Goal: Task Accomplishment & Management: Manage account settings

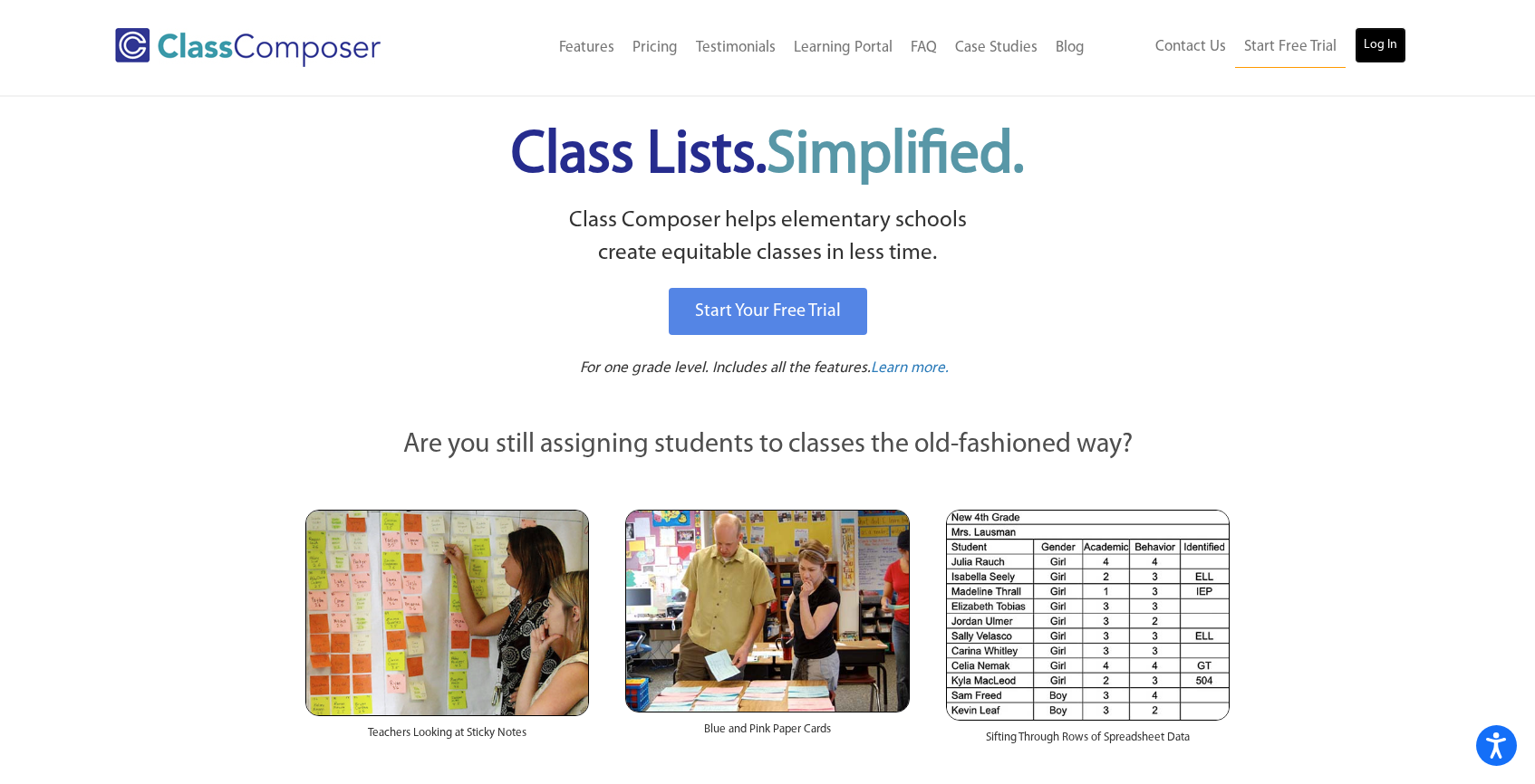
click at [1376, 38] on link "Log In" at bounding box center [1380, 45] width 52 height 37
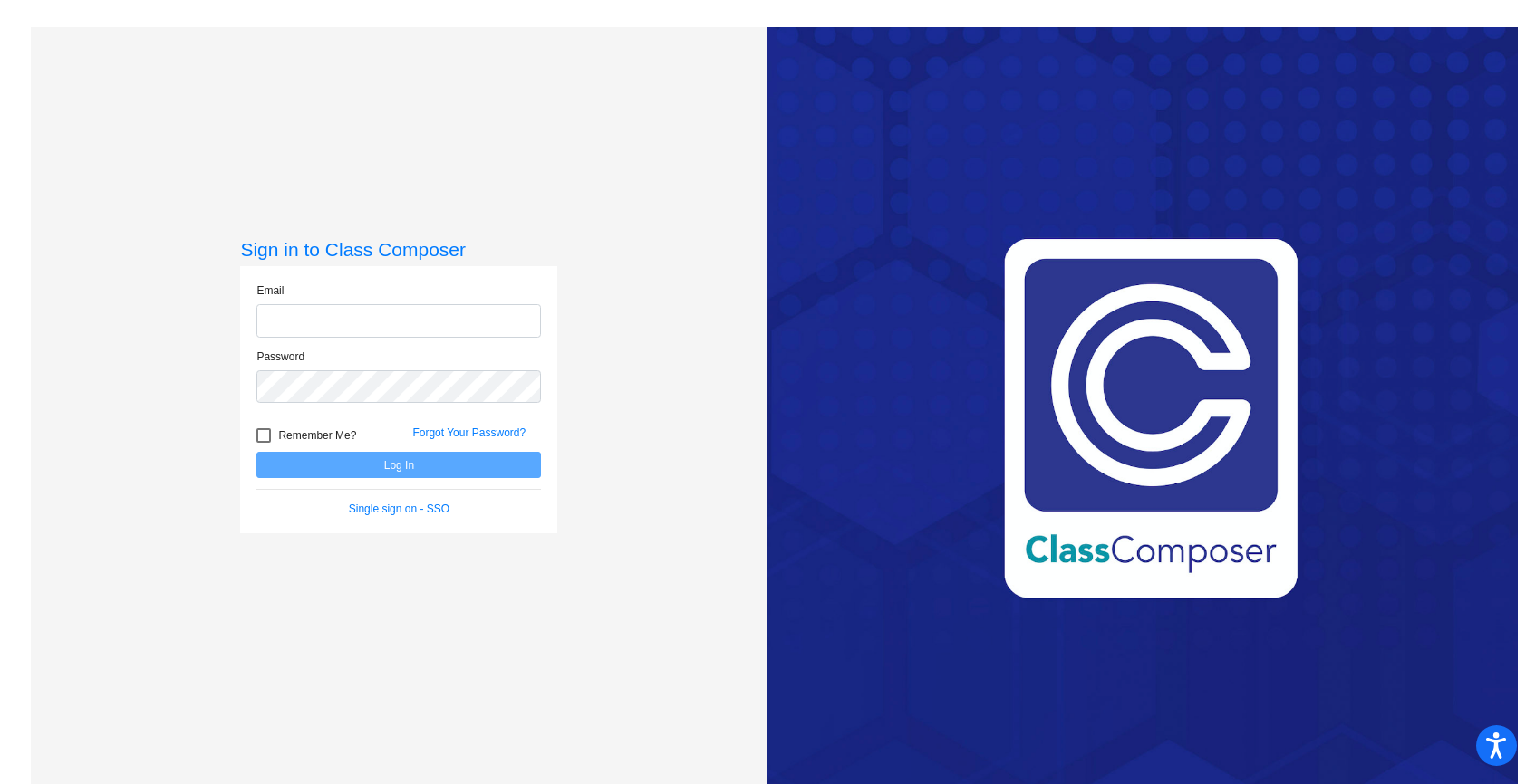
type input "psalazar@ahisd.net"
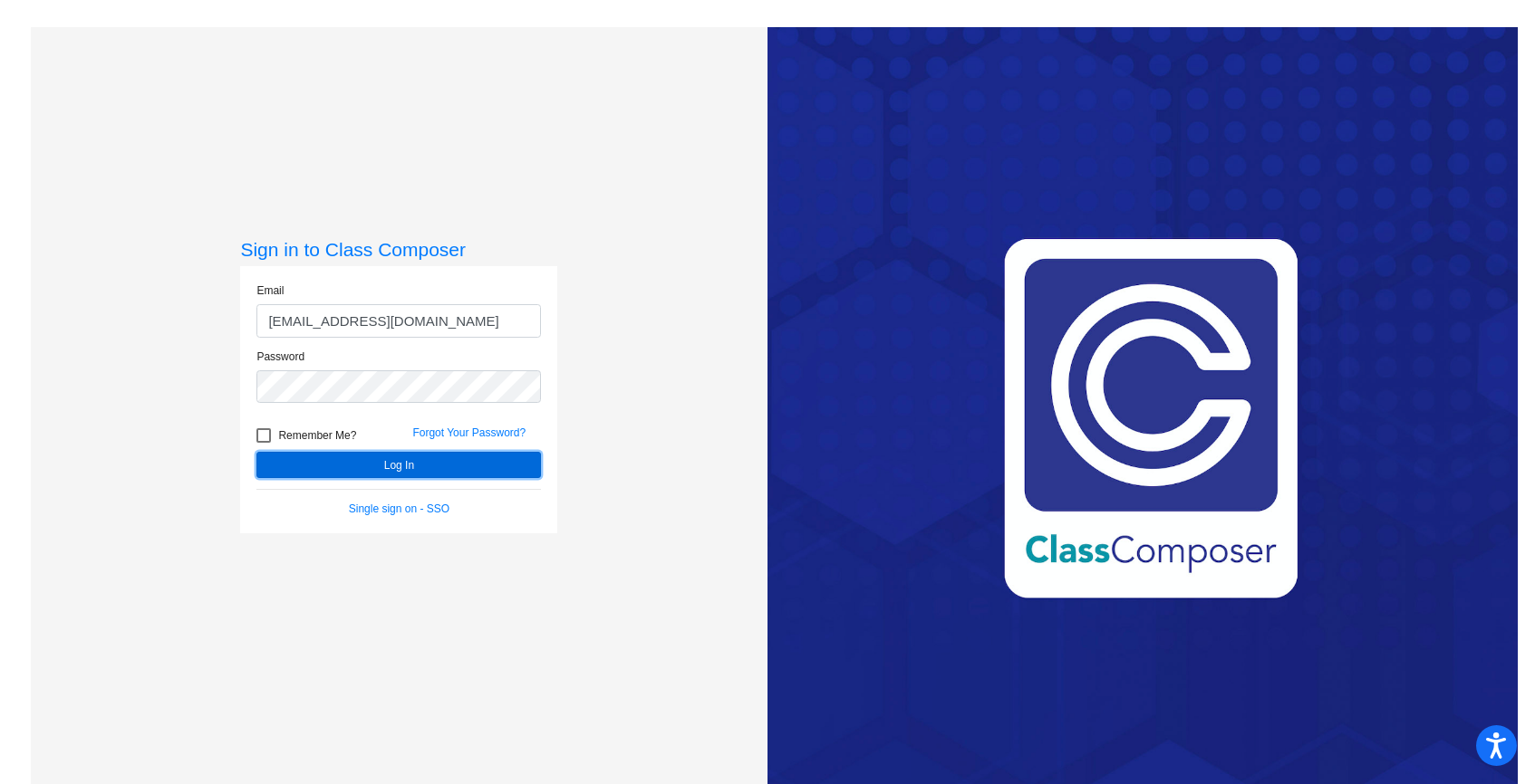
click at [411, 463] on button "Log In" at bounding box center [399, 465] width 285 height 26
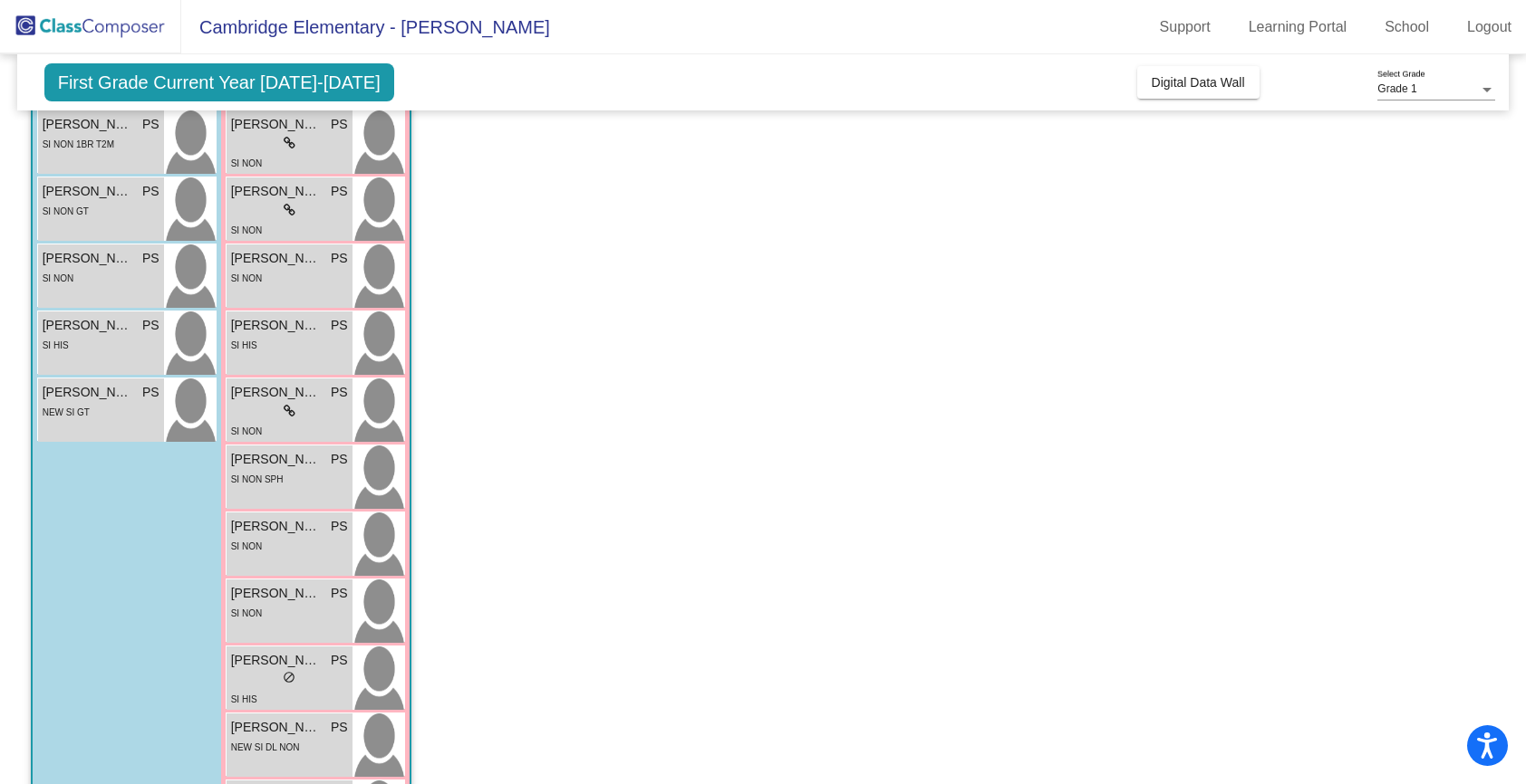
scroll to position [405, 0]
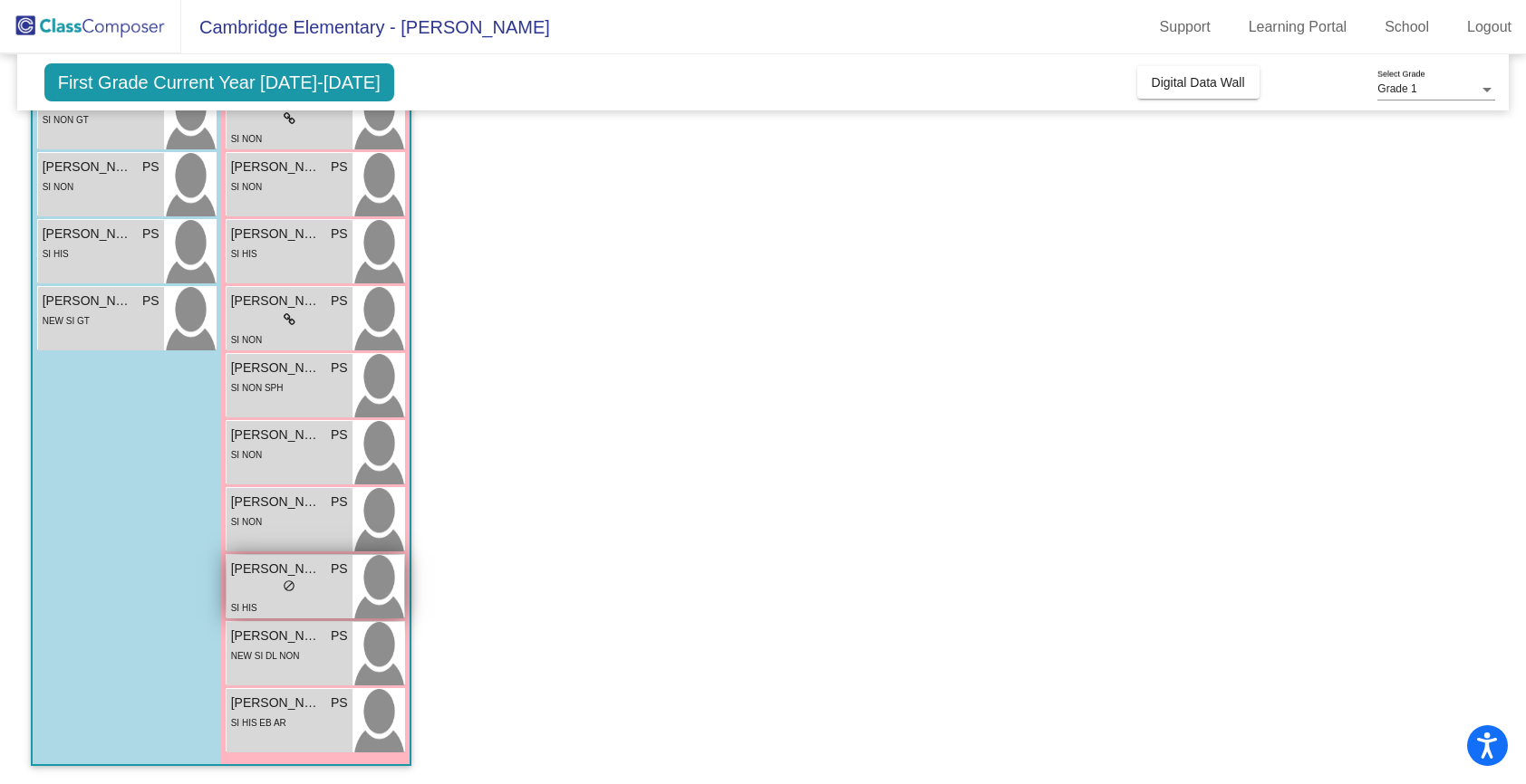
click at [276, 580] on div "lock do_not_disturb_alt" at bounding box center [290, 588] width 117 height 19
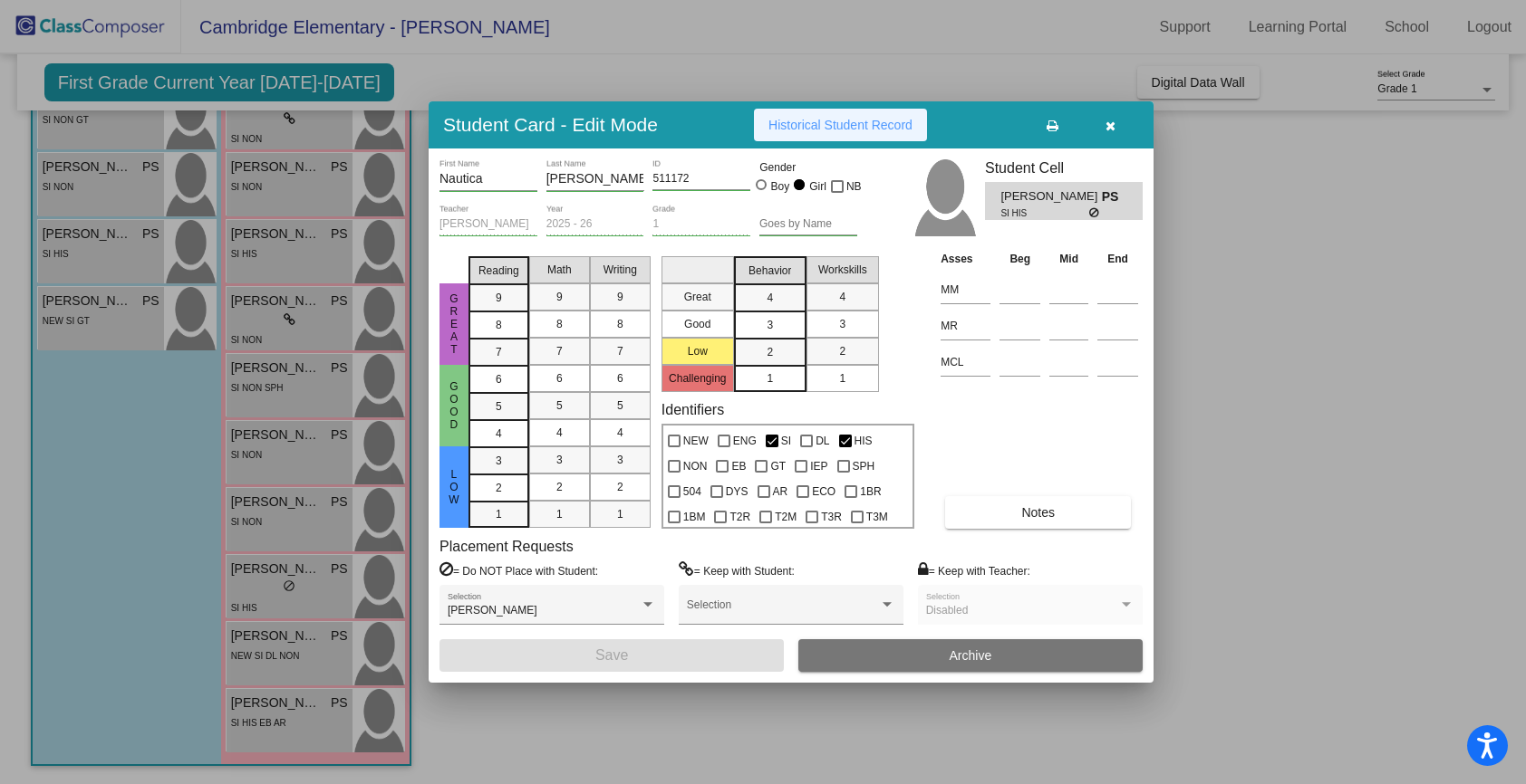
click at [858, 120] on span "Historical Student Record" at bounding box center [840, 125] width 144 height 15
click at [864, 129] on span "Historical Student Record" at bounding box center [840, 125] width 144 height 15
click at [1116, 127] on button "button" at bounding box center [1110, 125] width 58 height 33
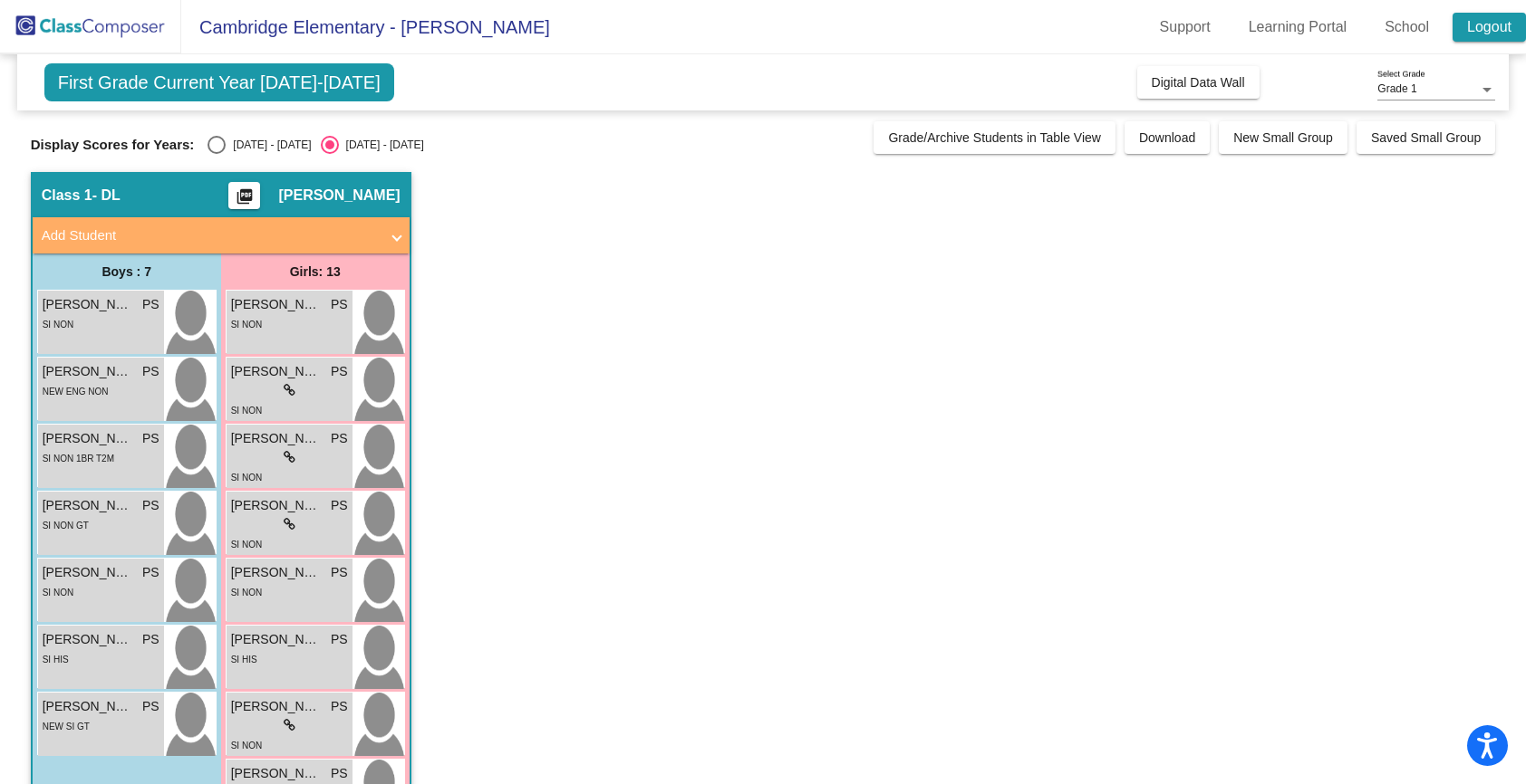
click at [1480, 14] on link "Logout" at bounding box center [1489, 27] width 73 height 29
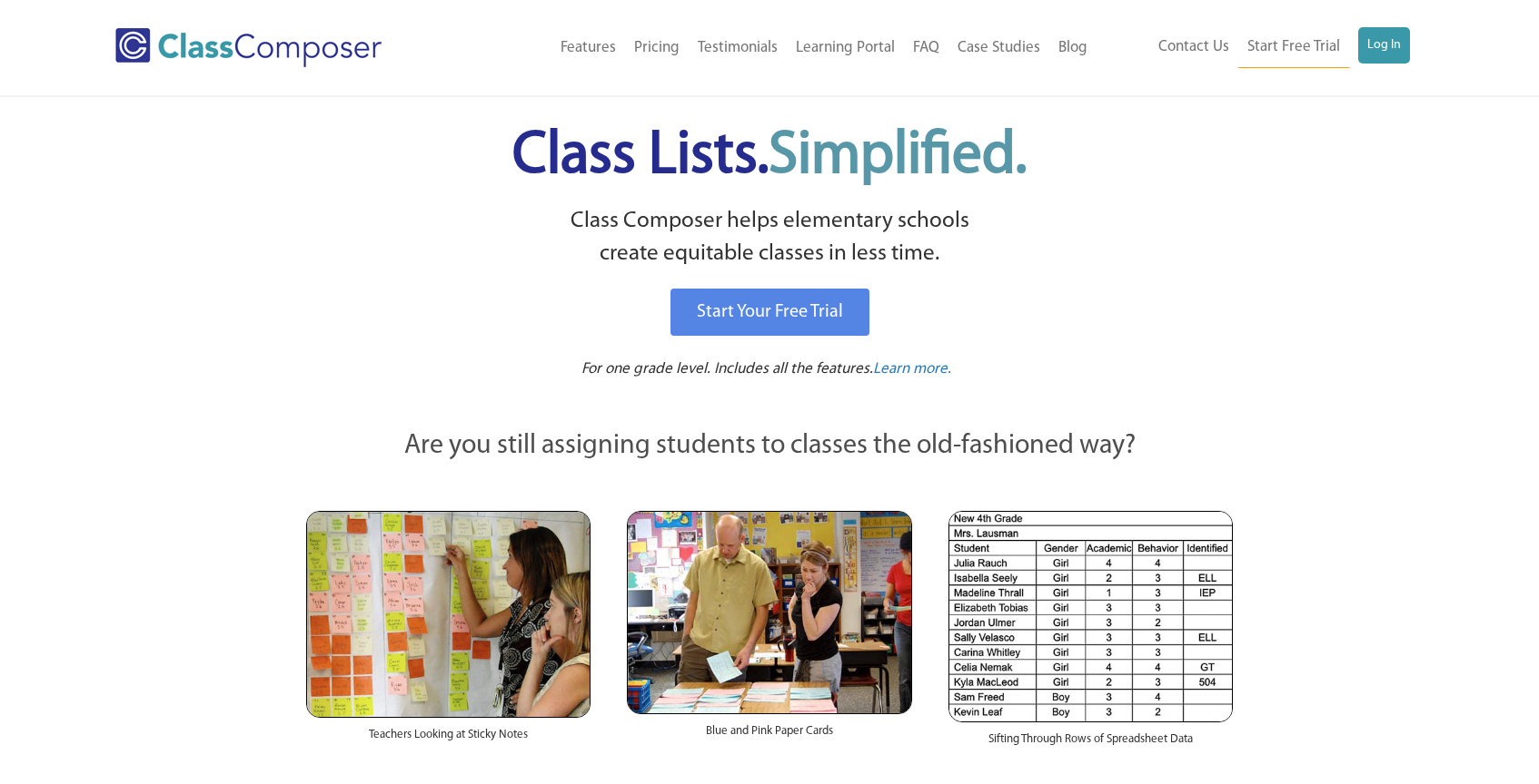
scroll to position [1, 0]
click at [1386, 48] on link "Log In" at bounding box center [1384, 44] width 52 height 37
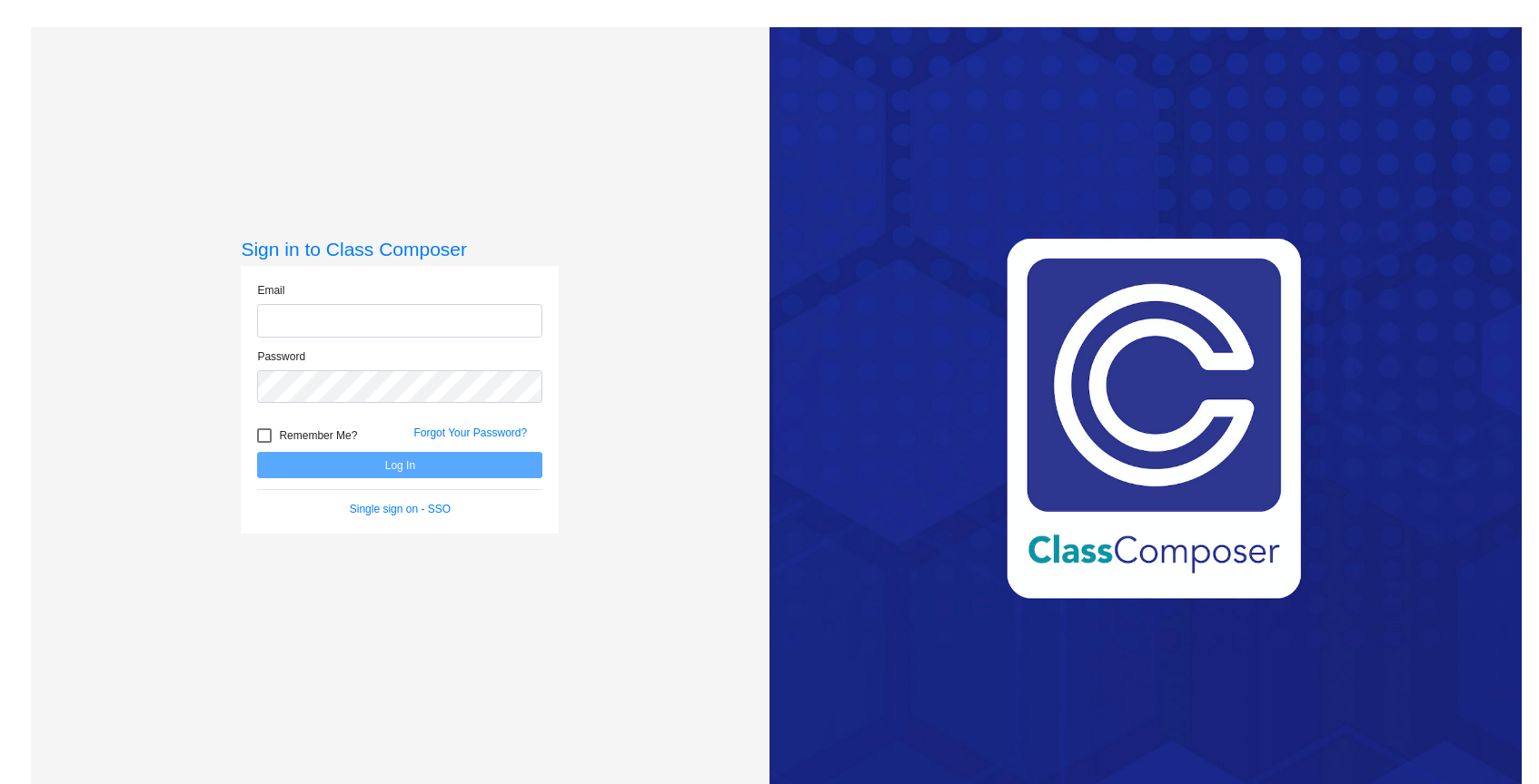
type input "psalazar@ahisd.net"
click at [357, 460] on button "Log In" at bounding box center [400, 465] width 285 height 26
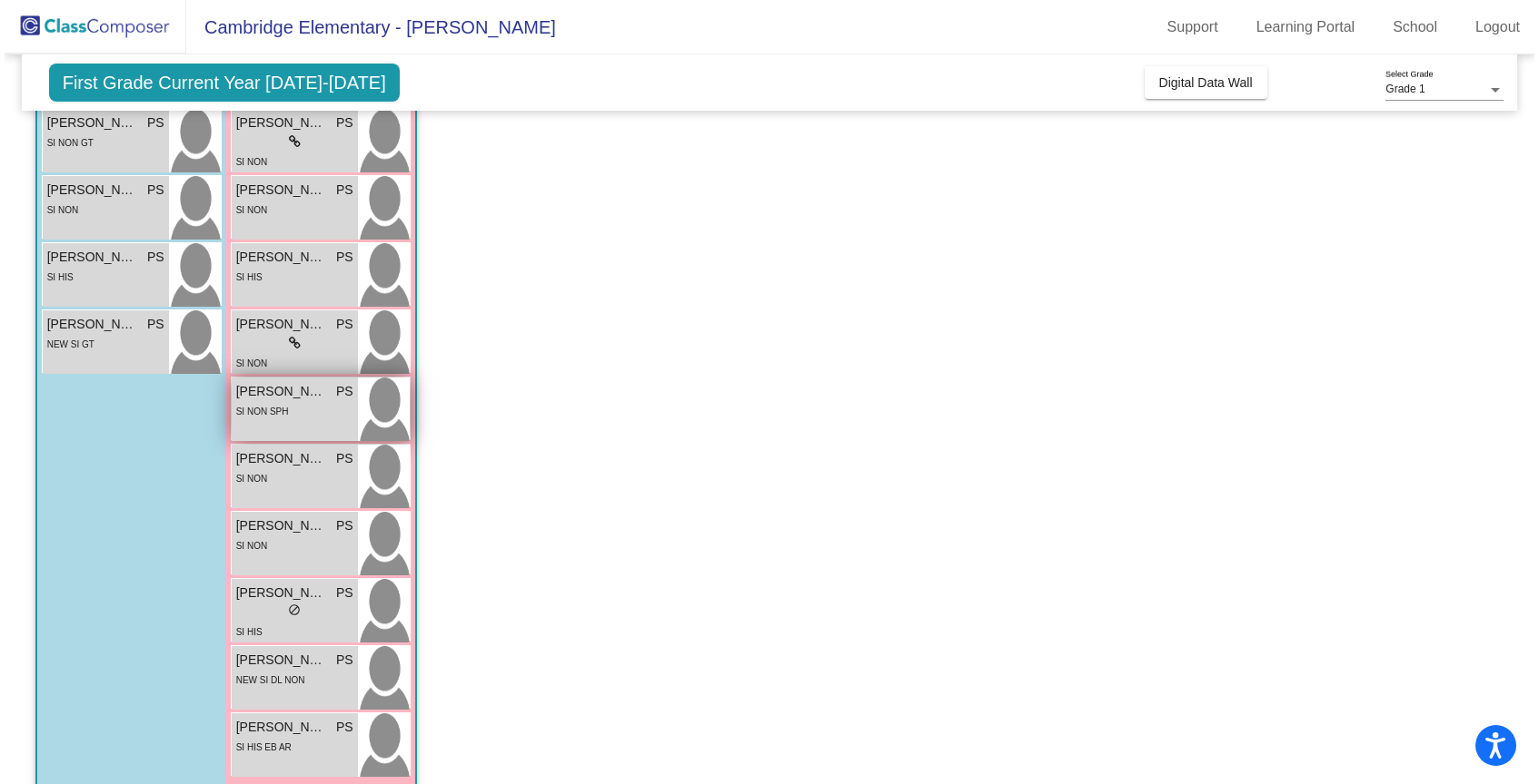
scroll to position [408, 0]
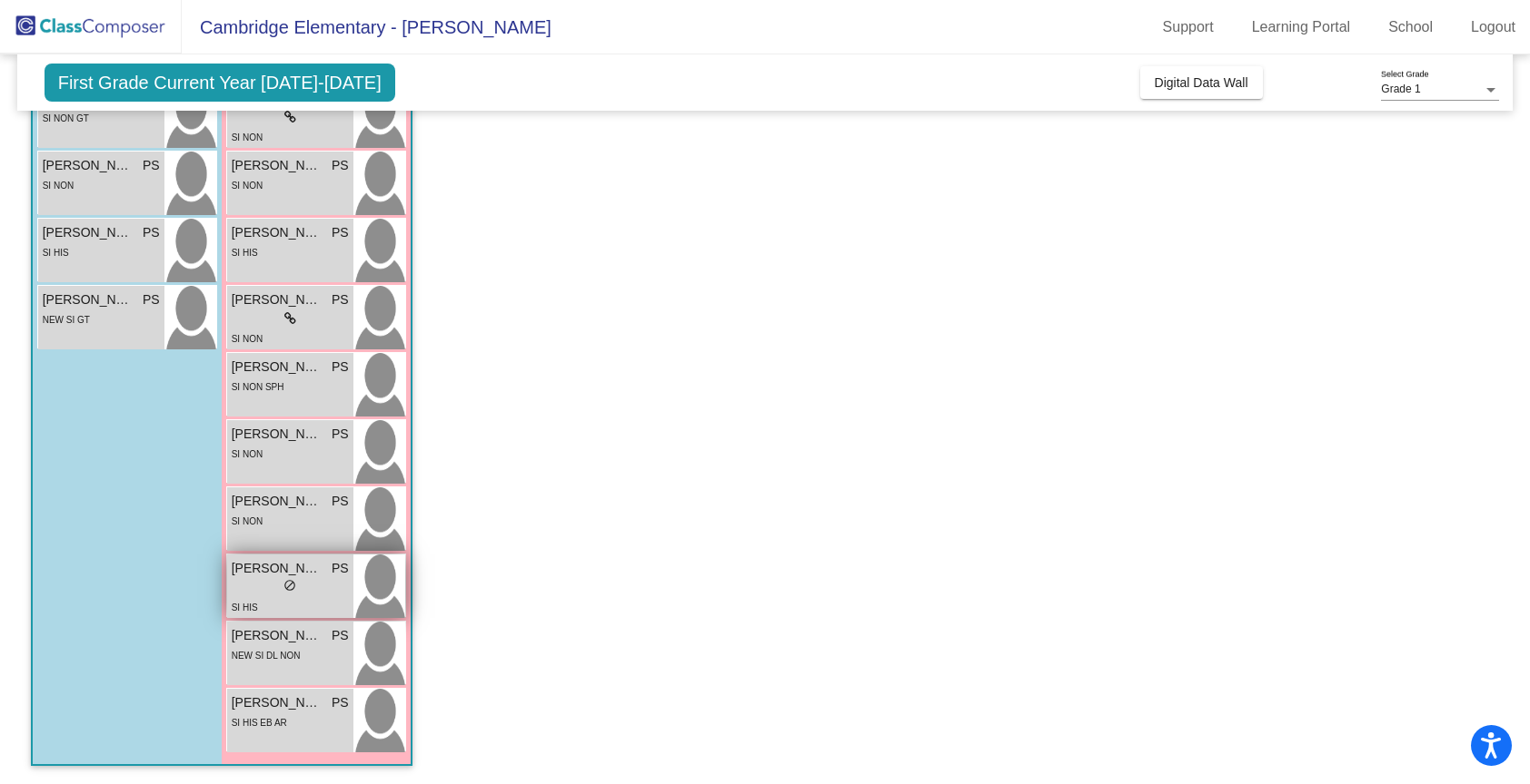
click at [266, 574] on span "Nautica Gutierrez" at bounding box center [276, 568] width 90 height 19
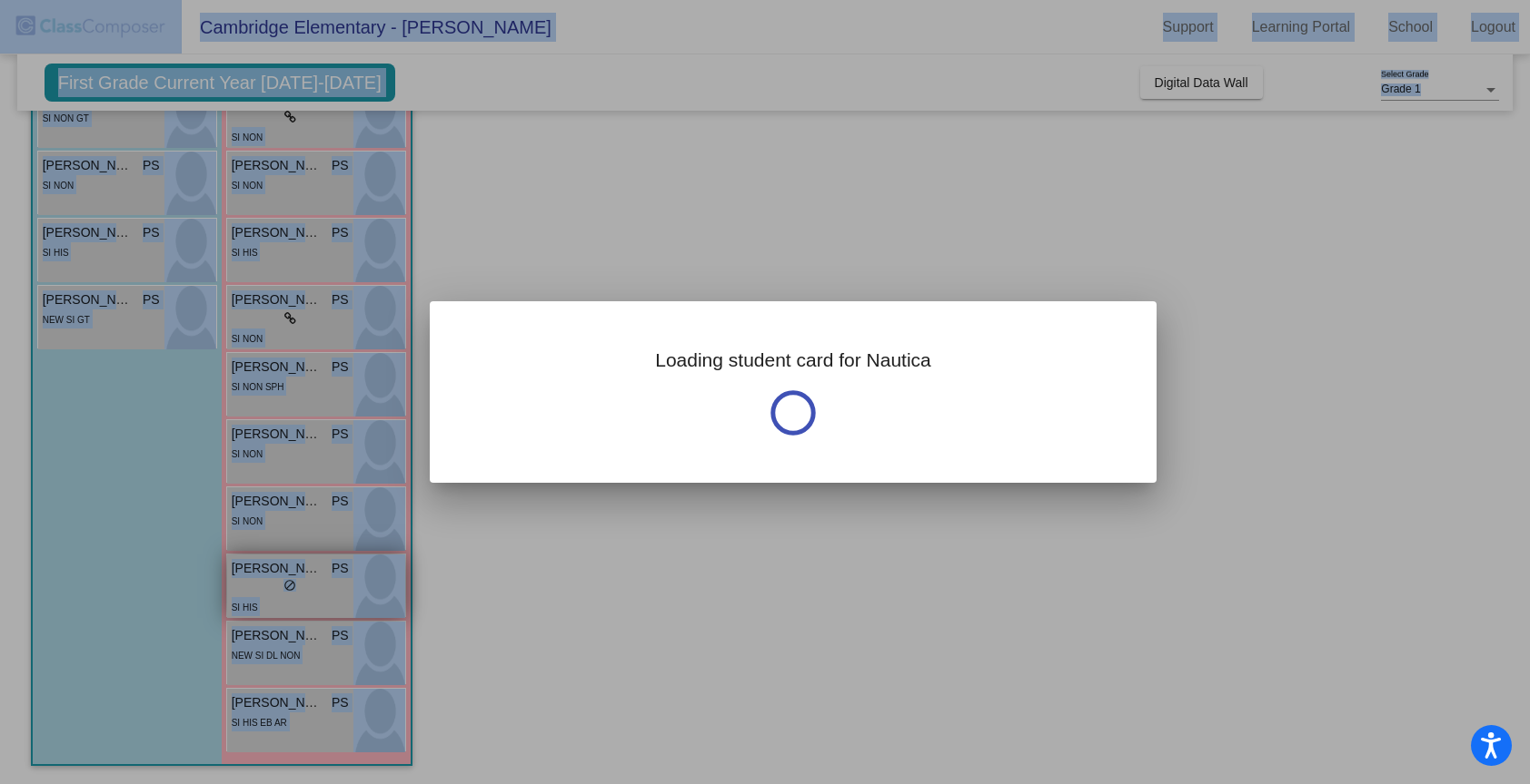
click at [266, 574] on div at bounding box center [765, 392] width 1530 height 784
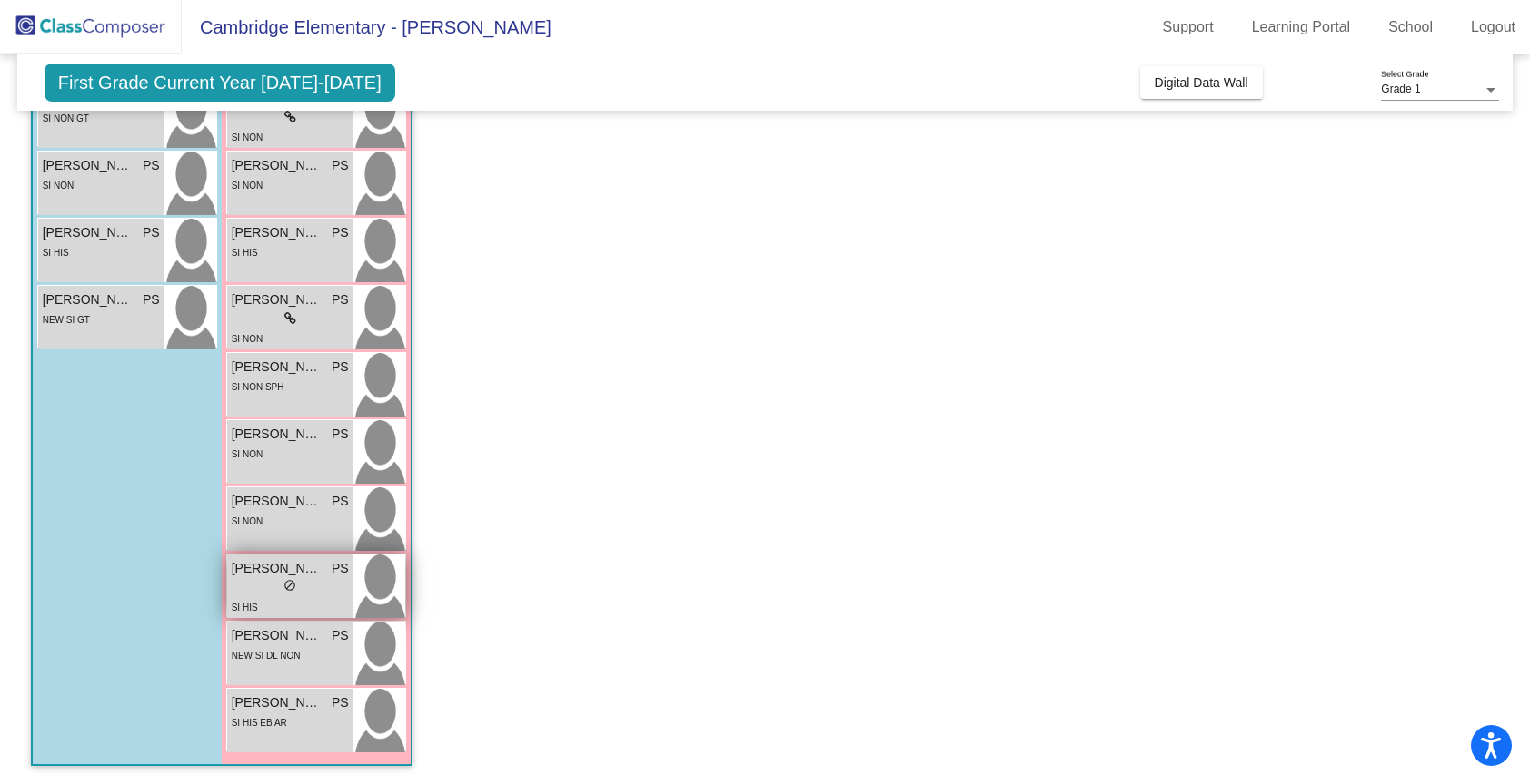
click at [280, 567] on span "Nautica Gutierrez" at bounding box center [276, 568] width 90 height 19
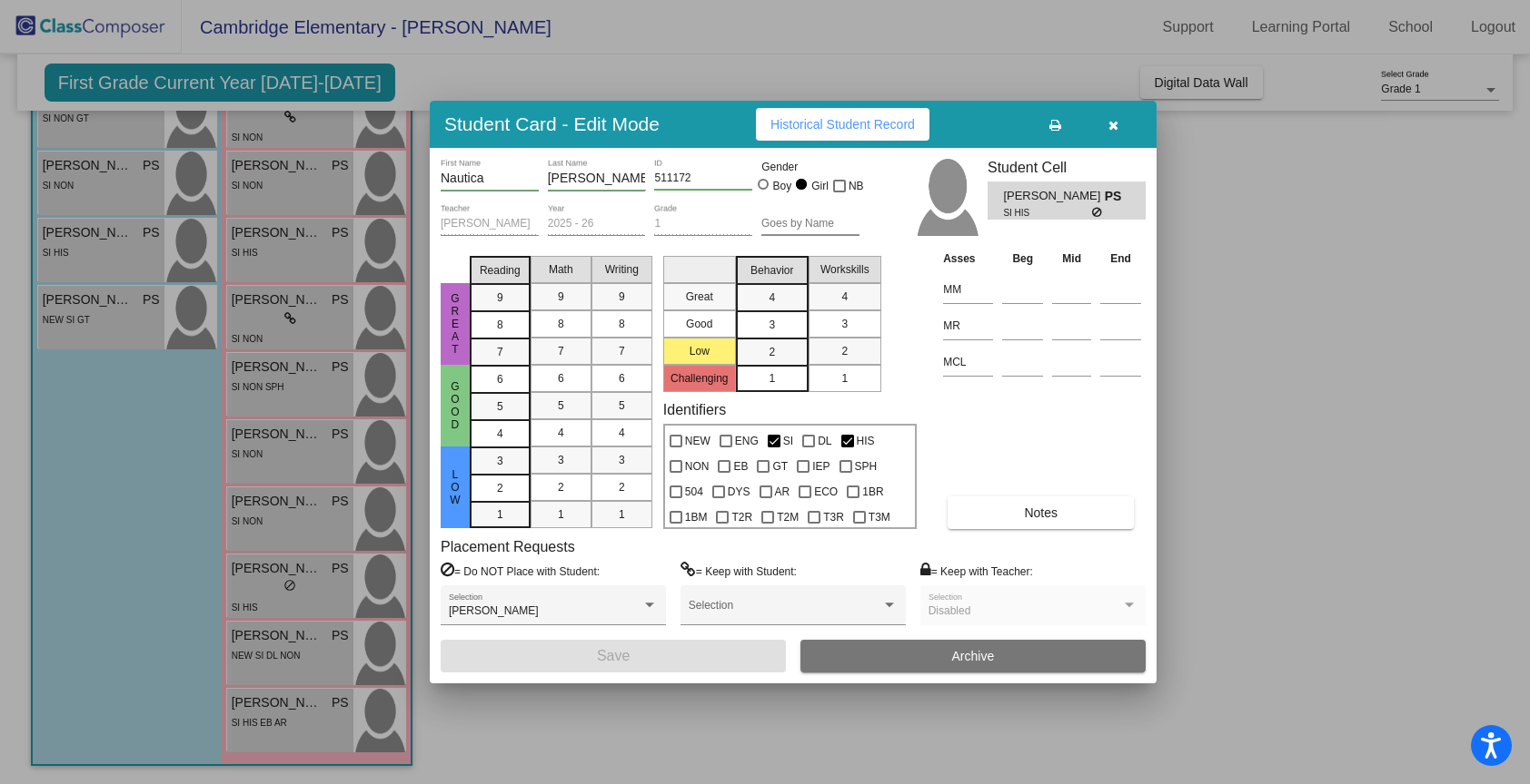
click at [884, 122] on span "Historical Student Record" at bounding box center [842, 124] width 144 height 15
click at [1109, 123] on icon "button" at bounding box center [1113, 125] width 10 height 13
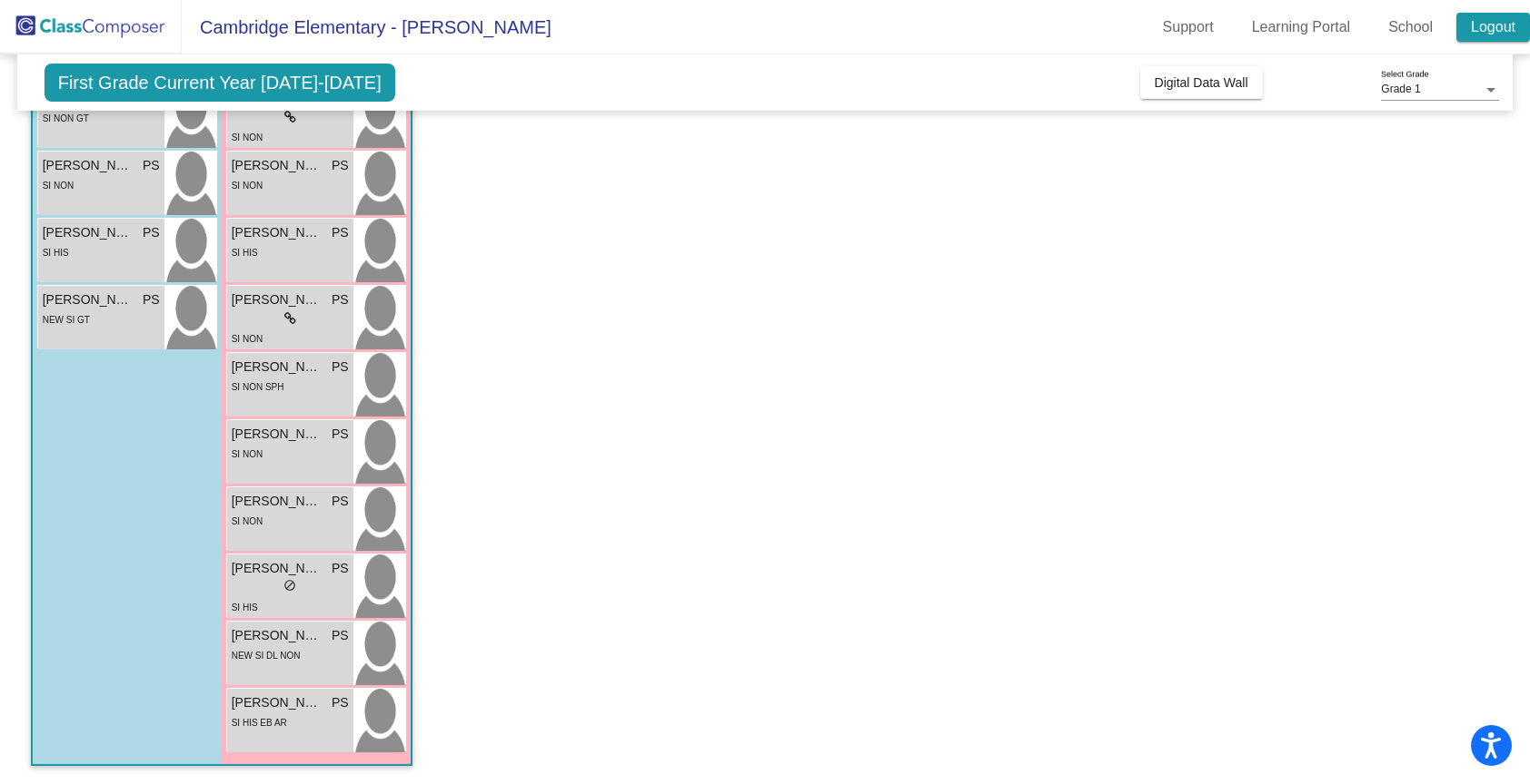
click at [1497, 25] on link "Logout" at bounding box center [1493, 27] width 74 height 29
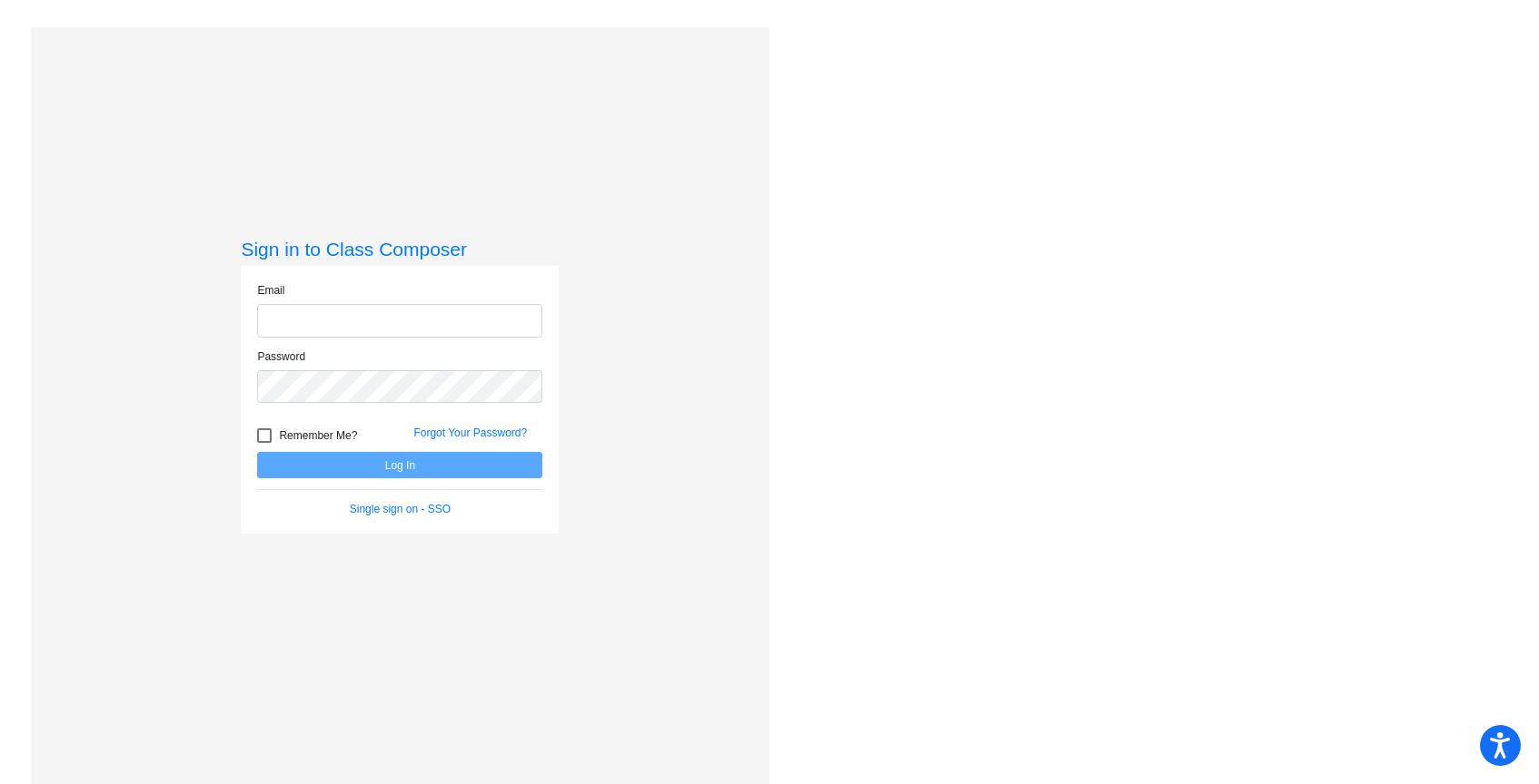
type input "psalazar@ahisd.net"
